Goal: Task Accomplishment & Management: Manage account settings

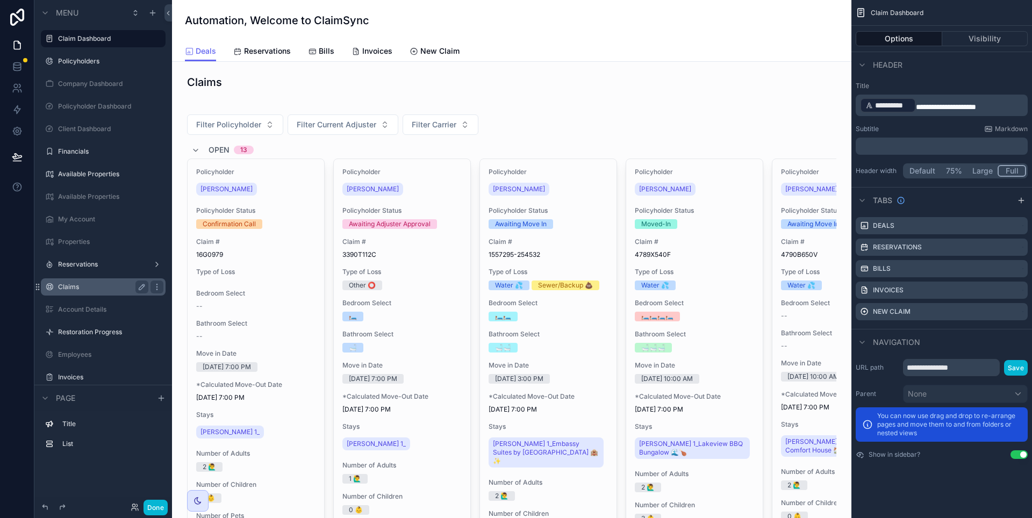
click at [99, 290] on label "Claims" at bounding box center [101, 287] width 86 height 9
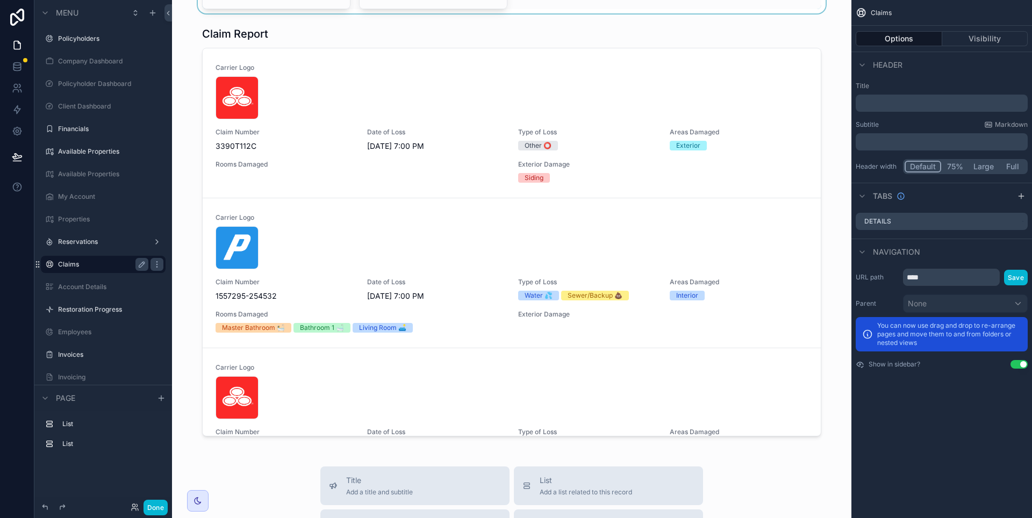
scroll to position [536, 0]
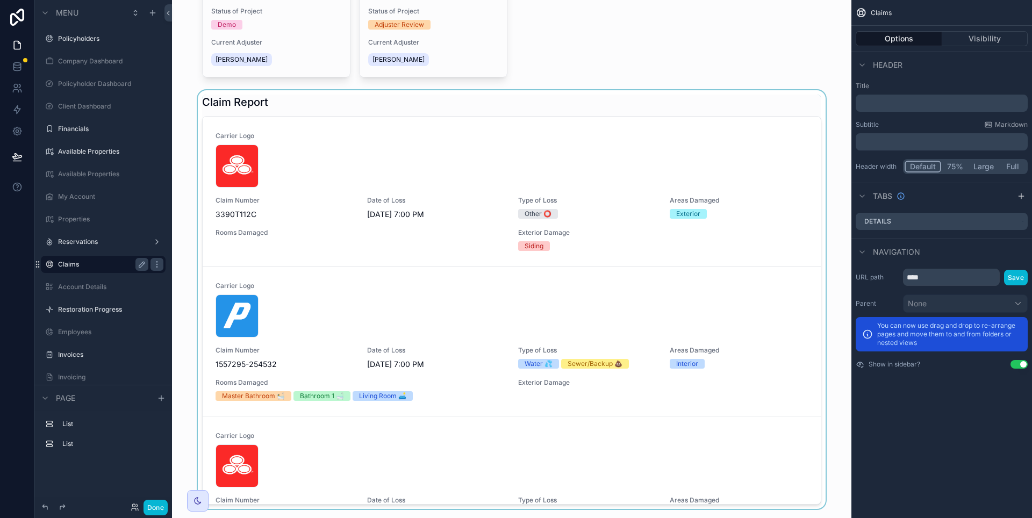
click at [266, 105] on div "scrollable content" at bounding box center [512, 299] width 662 height 419
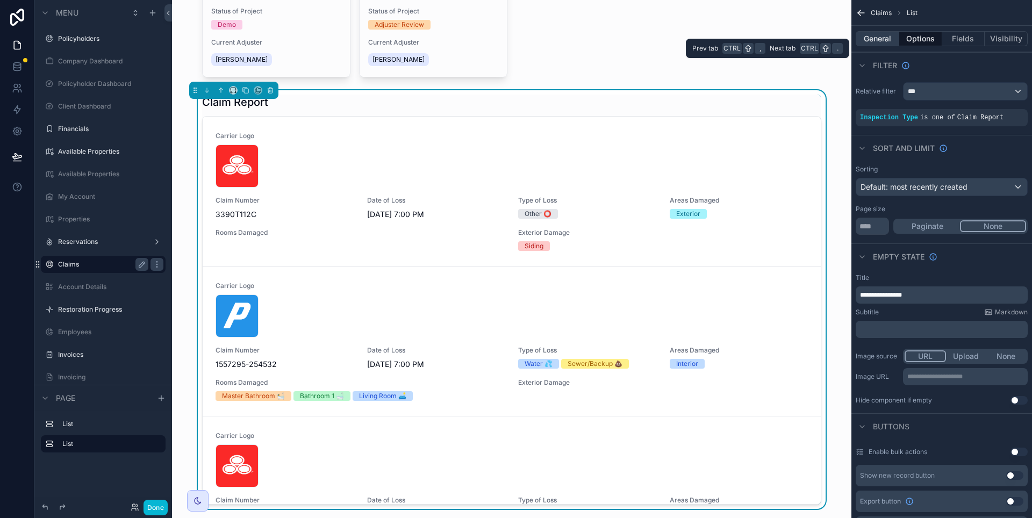
click at [890, 35] on button "General" at bounding box center [878, 38] width 44 height 15
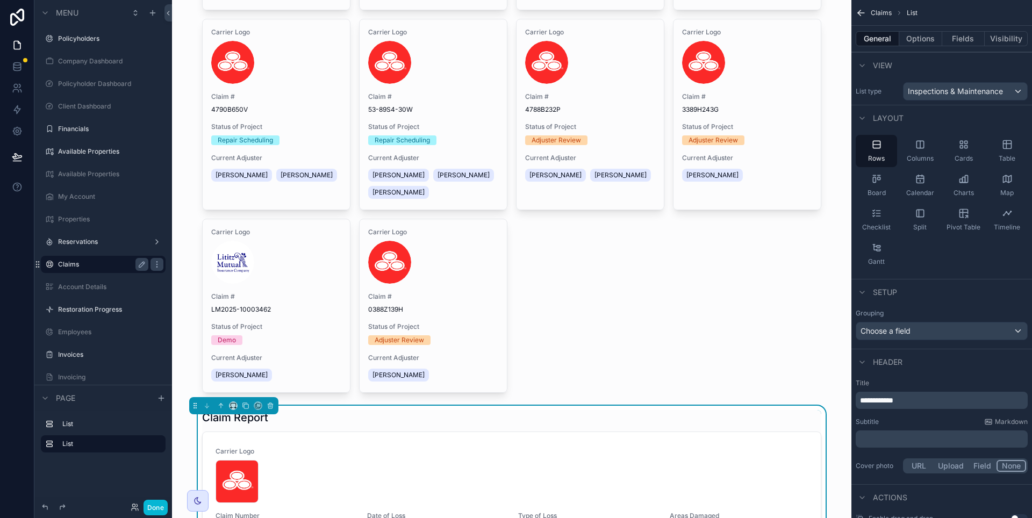
scroll to position [177, 0]
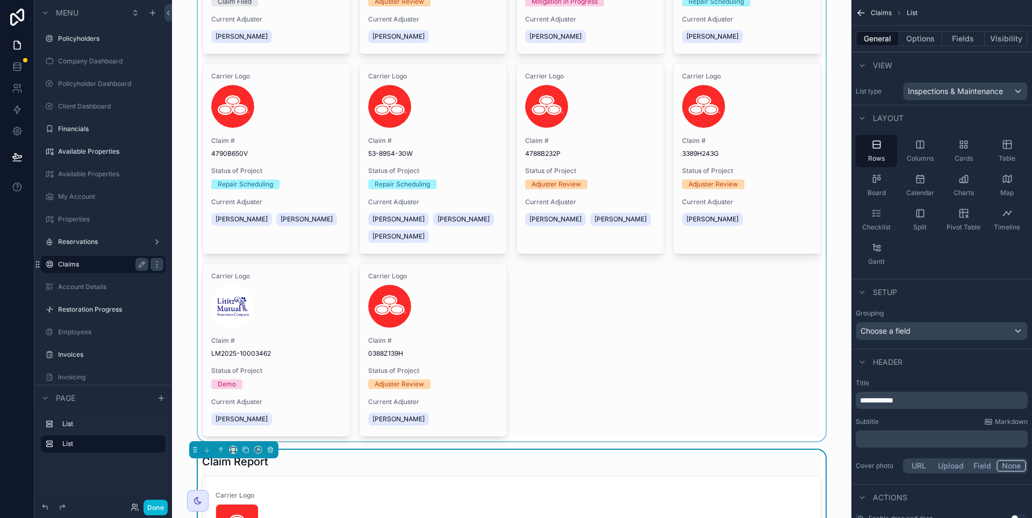
click at [746, 305] on div "scrollable content" at bounding box center [512, 137] width 662 height 610
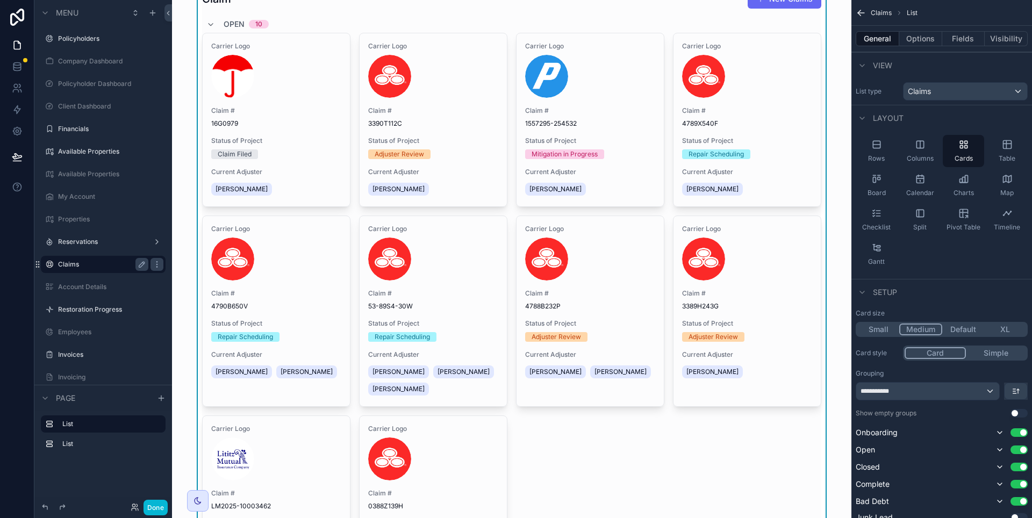
scroll to position [0, 0]
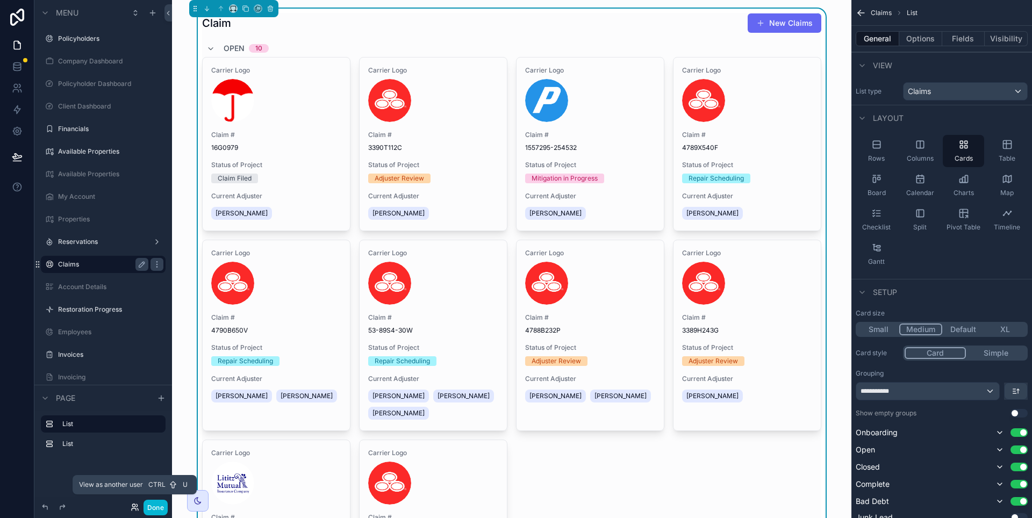
click at [133, 507] on icon at bounding box center [135, 507] width 9 height 9
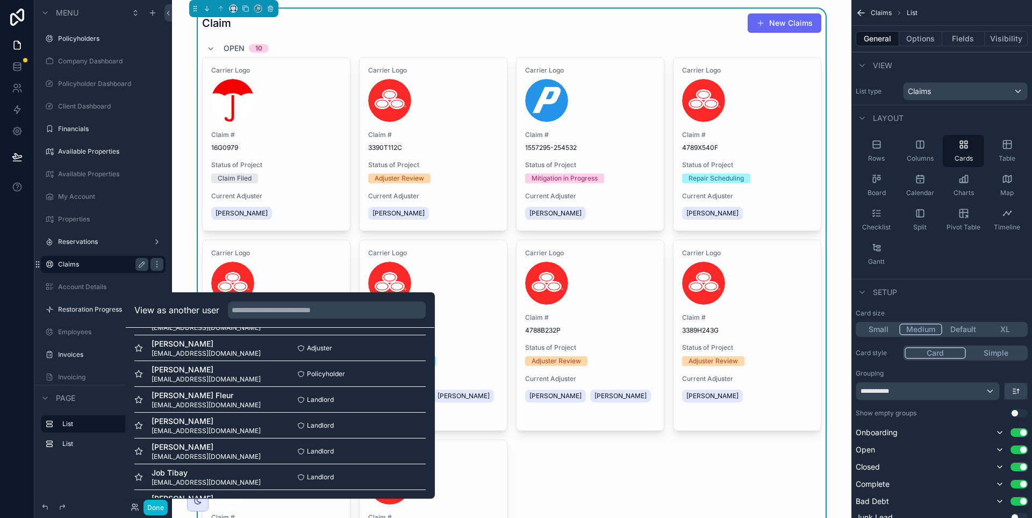
scroll to position [361, 0]
click at [404, 378] on button "Select" at bounding box center [412, 376] width 28 height 16
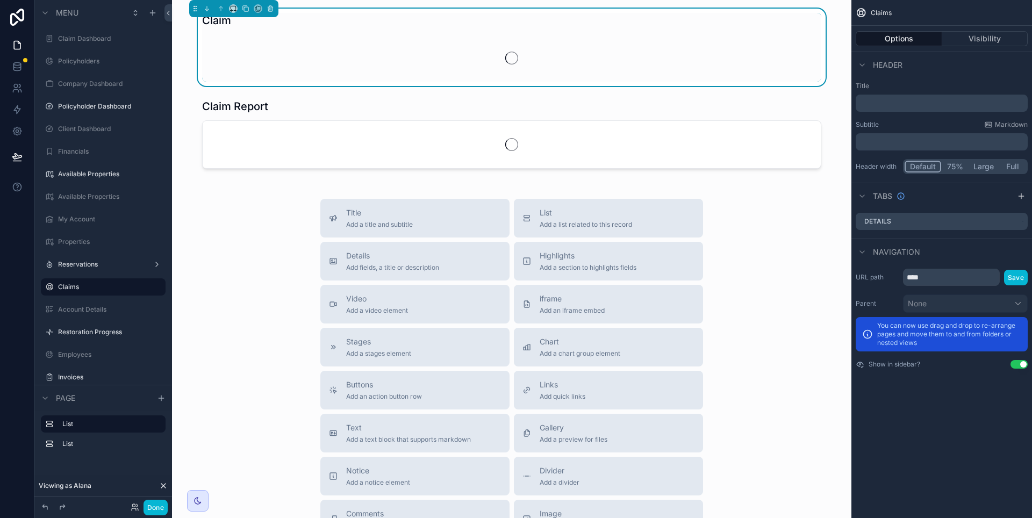
scroll to position [23, 0]
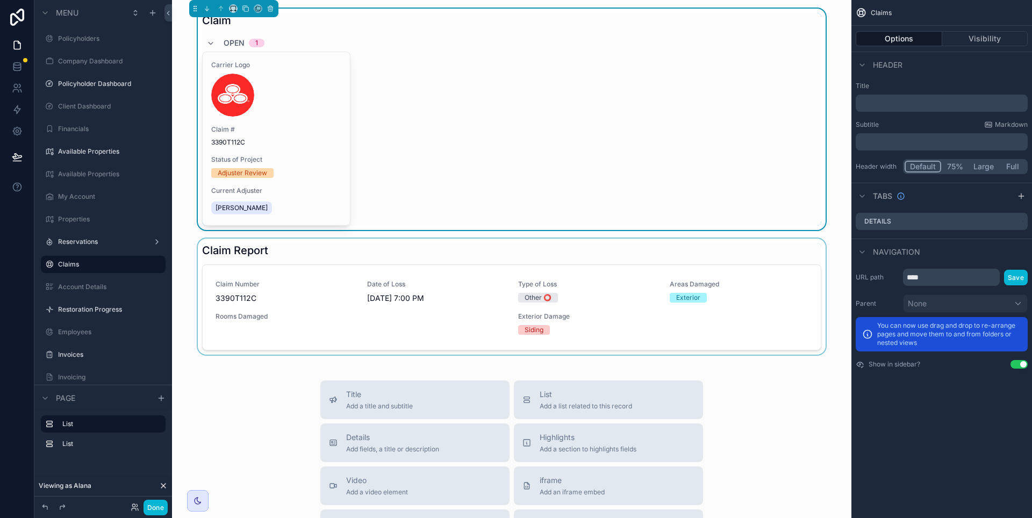
click at [628, 350] on div "scrollable content" at bounding box center [512, 297] width 662 height 116
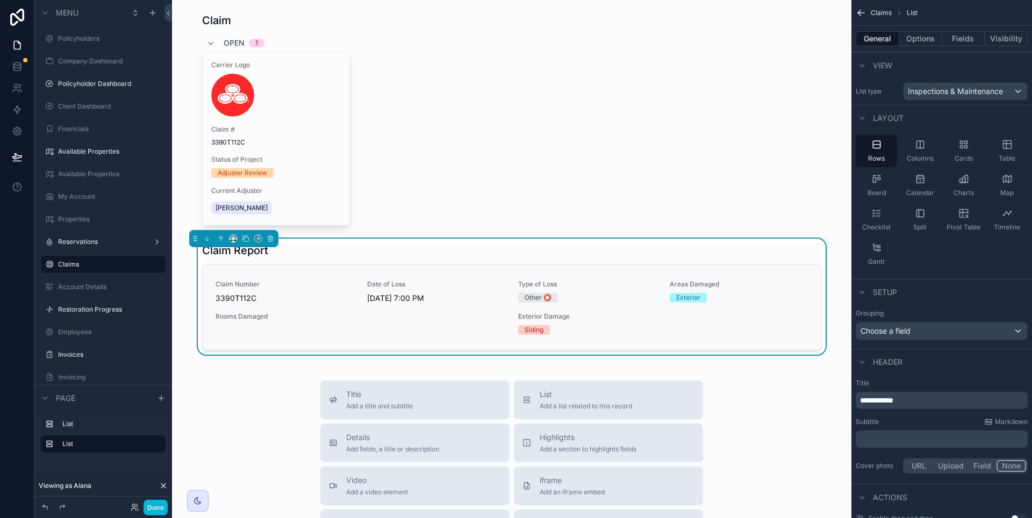
click at [458, 306] on div "Claim Number 3390T112C Date of Loss [DATE] 7:00 PM Type of Loss Other ⭕ Areas D…" at bounding box center [512, 307] width 592 height 55
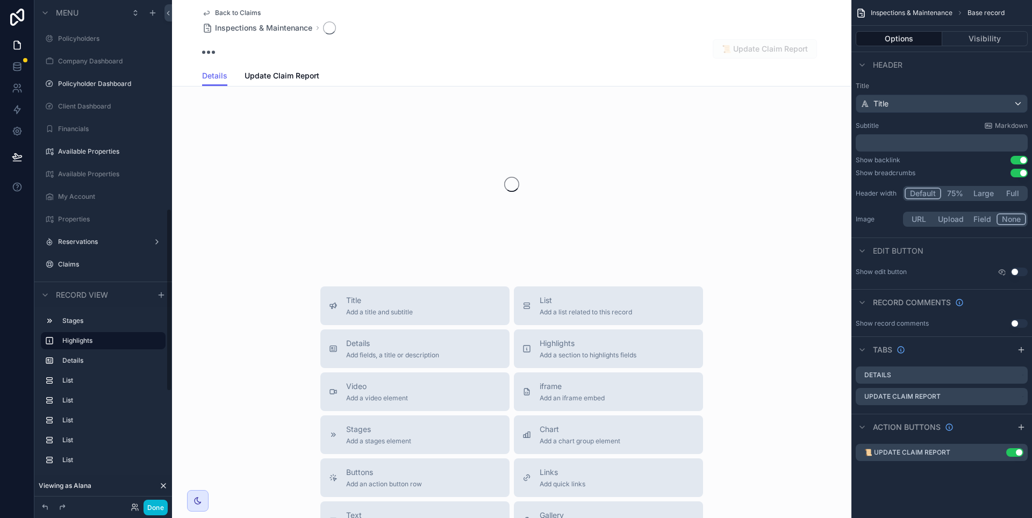
scroll to position [576, 0]
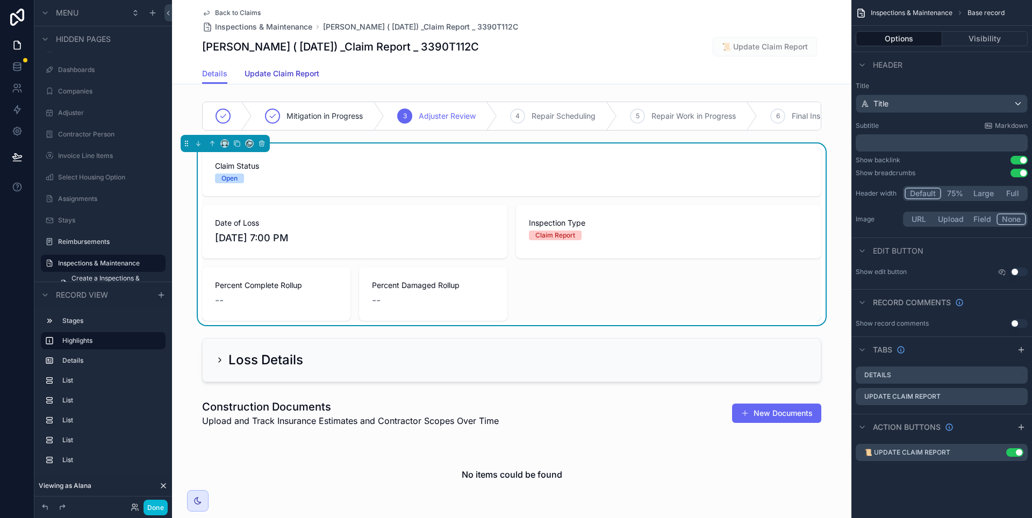
click at [290, 77] on span "Update Claim Report" at bounding box center [282, 73] width 75 height 11
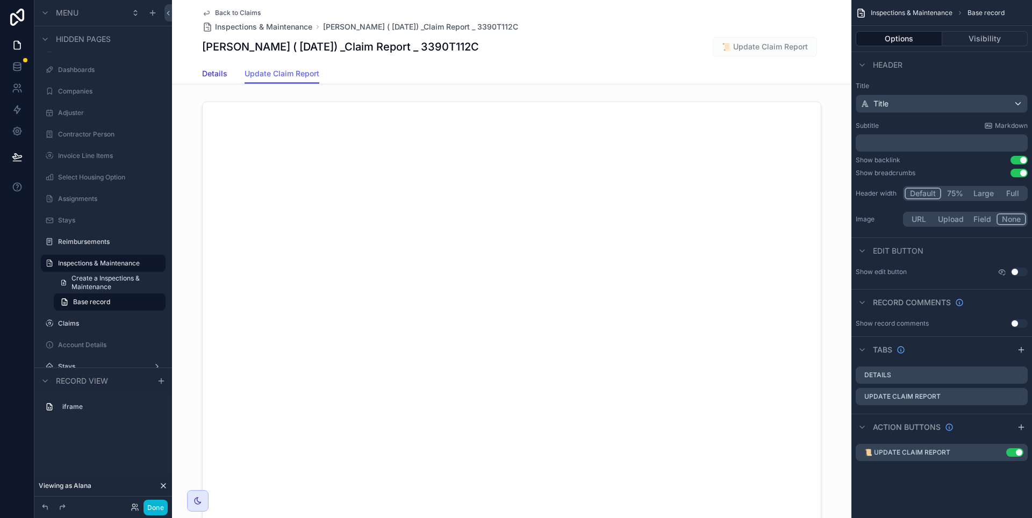
click at [213, 77] on span "Details" at bounding box center [214, 73] width 25 height 11
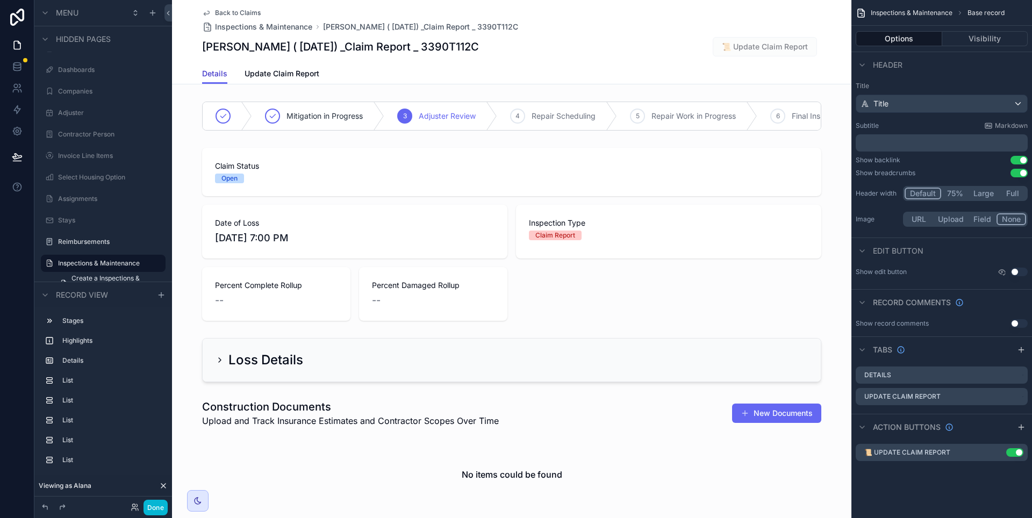
scroll to position [0, 538]
click at [220, 371] on div "scrollable content" at bounding box center [511, 360] width 679 height 53
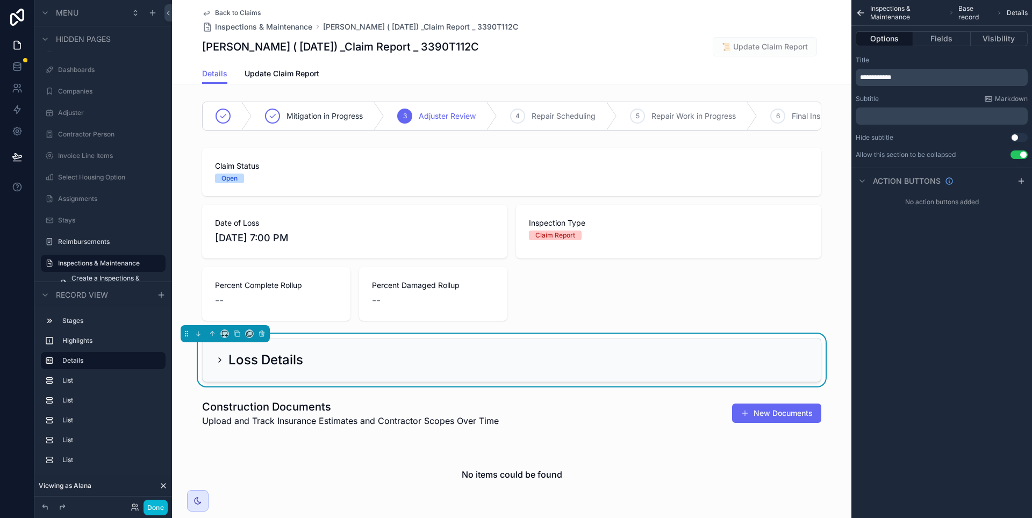
click at [216, 364] on icon "scrollable content" at bounding box center [220, 360] width 9 height 9
click at [161, 509] on button "Done" at bounding box center [156, 508] width 24 height 16
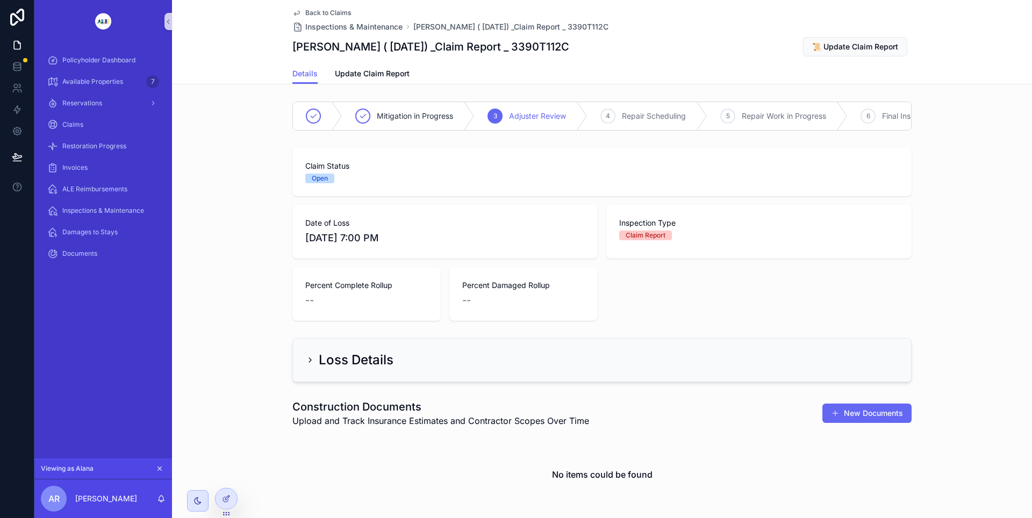
click at [306, 364] on icon "scrollable content" at bounding box center [310, 360] width 9 height 9
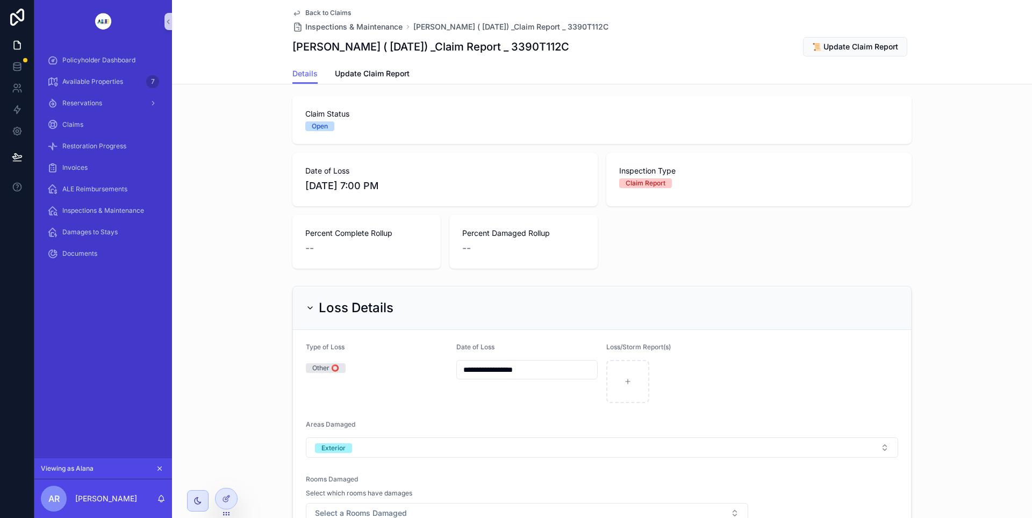
scroll to position [39, 0]
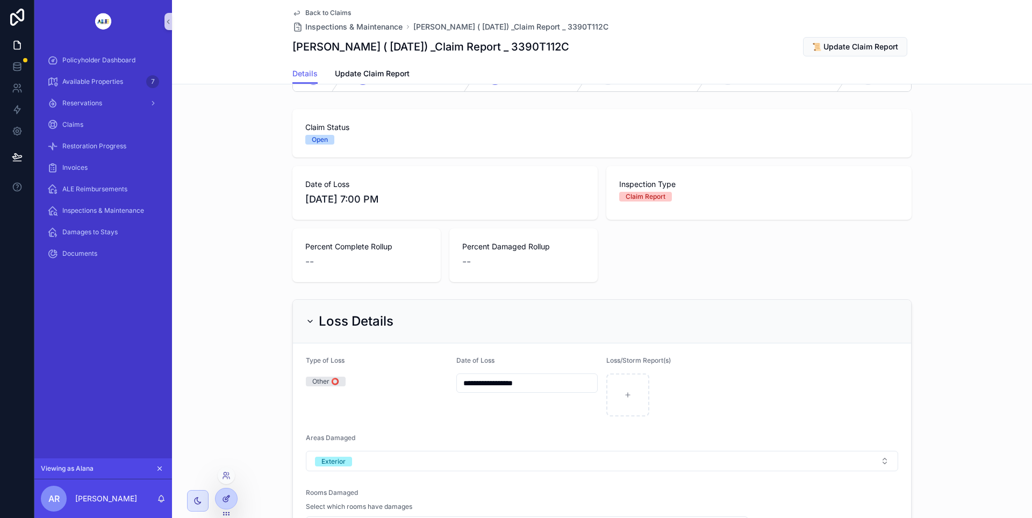
click at [225, 496] on icon at bounding box center [226, 499] width 9 height 9
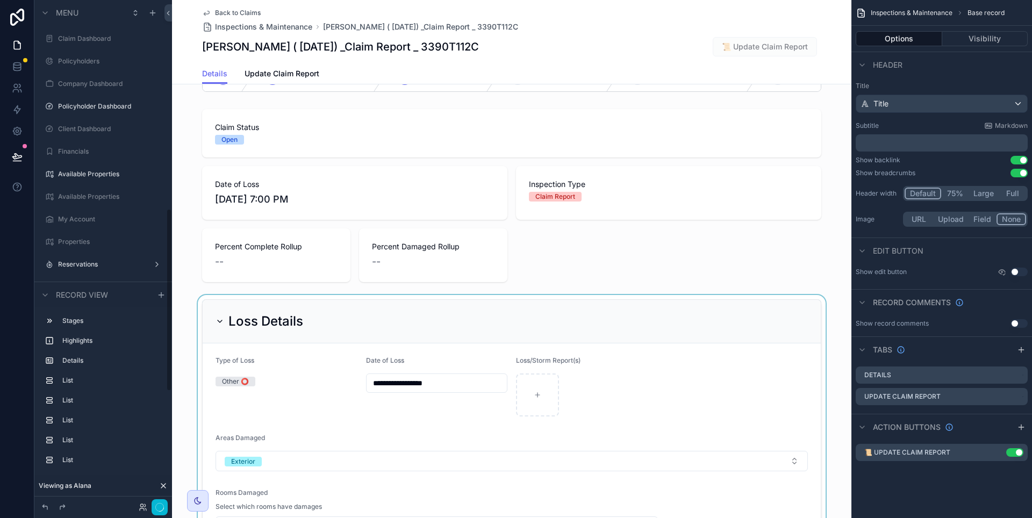
scroll to position [0, 538]
click at [370, 337] on div "scrollable content" at bounding box center [511, 452] width 679 height 314
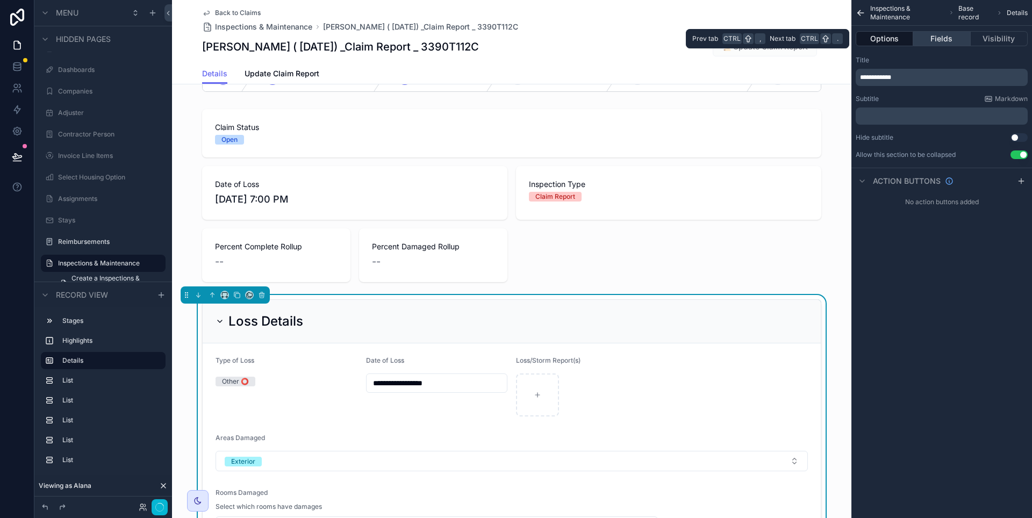
click at [950, 40] on button "Fields" at bounding box center [941, 38] width 57 height 15
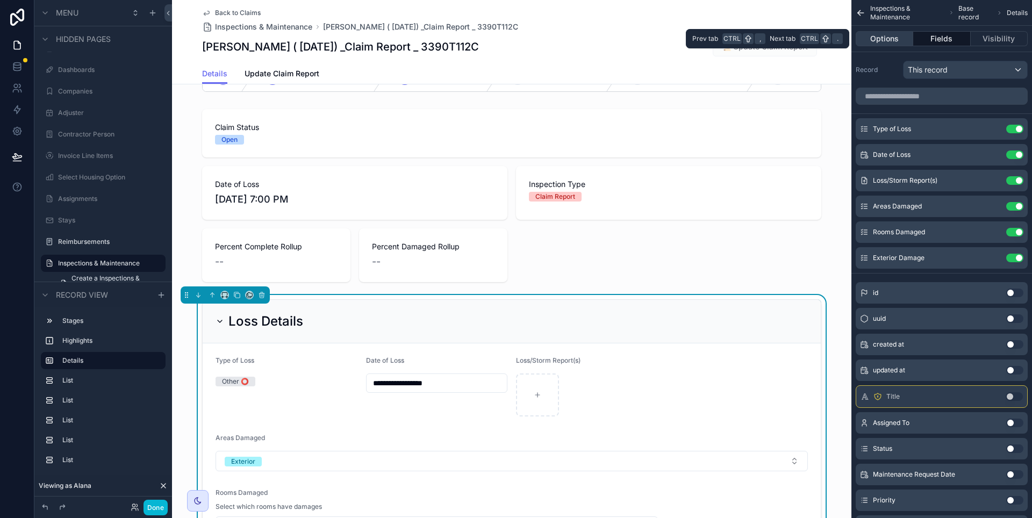
click at [885, 42] on button "Options" at bounding box center [885, 38] width 58 height 15
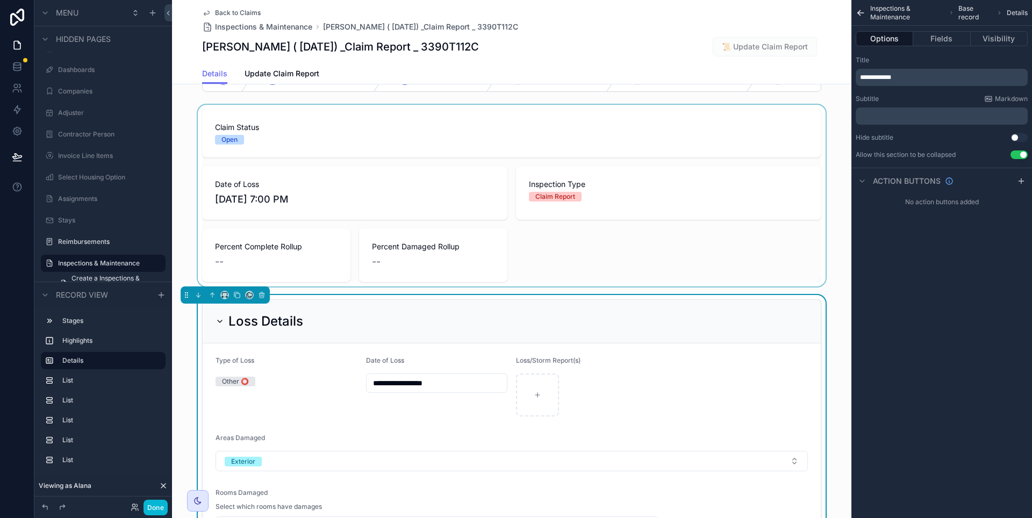
scroll to position [0, 0]
